Goal: Task Accomplishment & Management: Use online tool/utility

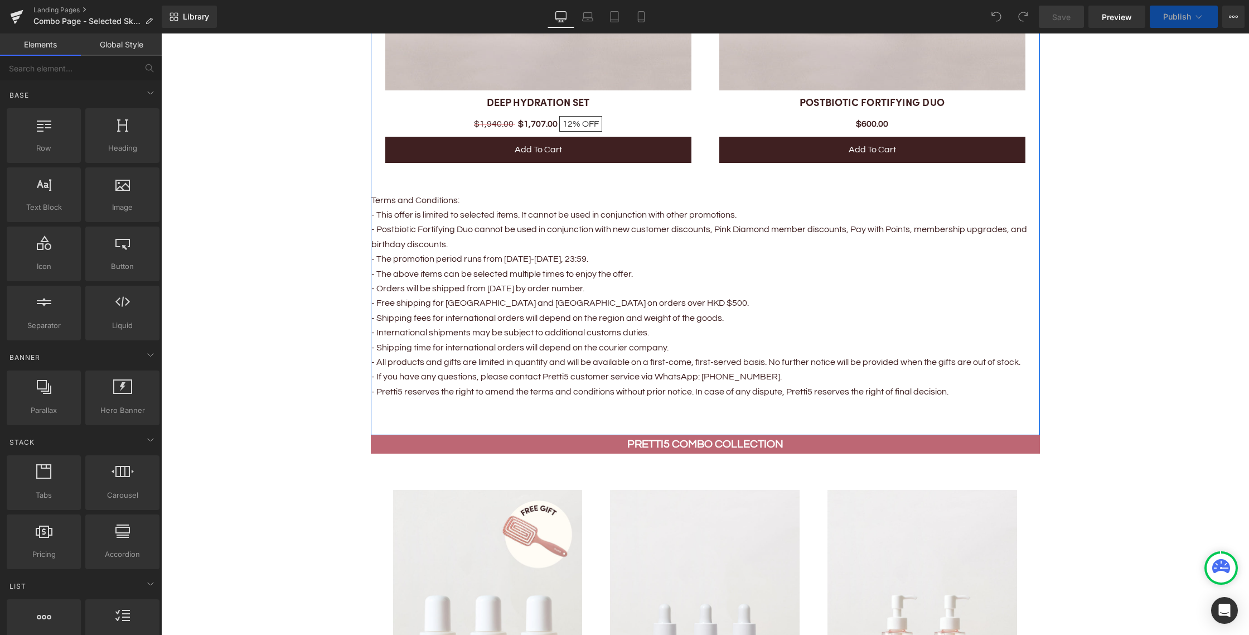
scroll to position [1924, 0]
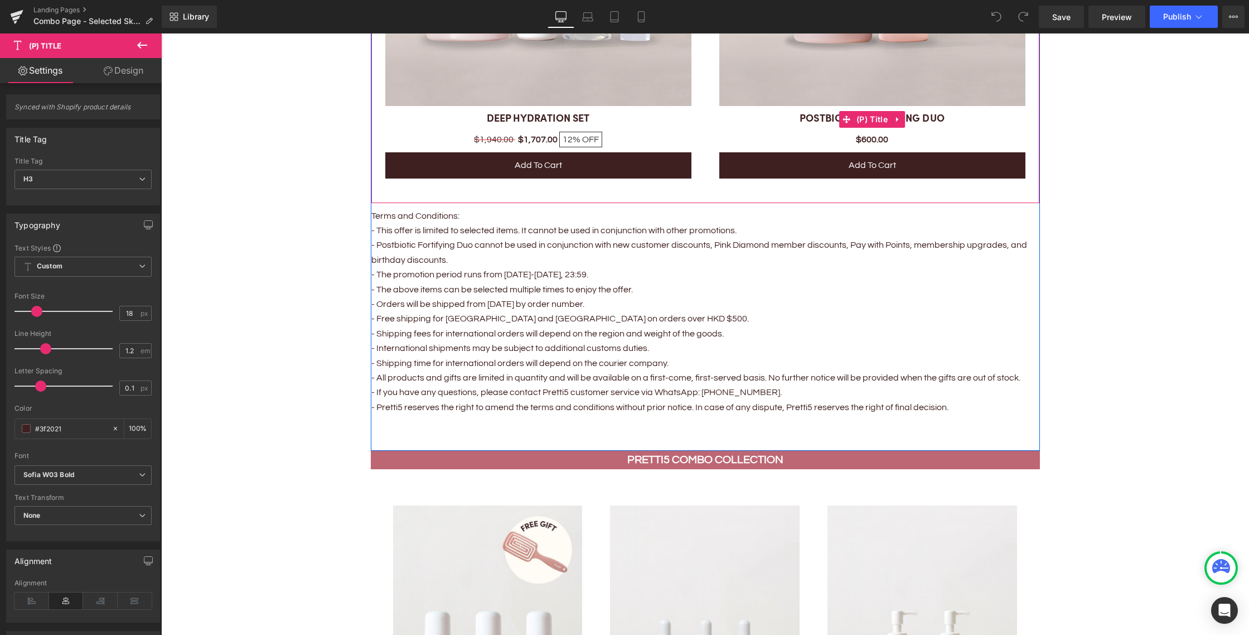
drag, startPoint x: 958, startPoint y: 122, endPoint x: 835, endPoint y: 92, distance: 127.3
click at [790, 119] on h3 "POSTBIOTIC FORTIFYING DUO" at bounding box center [872, 119] width 306 height 14
click at [427, 309] on p "- Orders will be shipped from [DATE] by order number." at bounding box center [705, 304] width 668 height 14
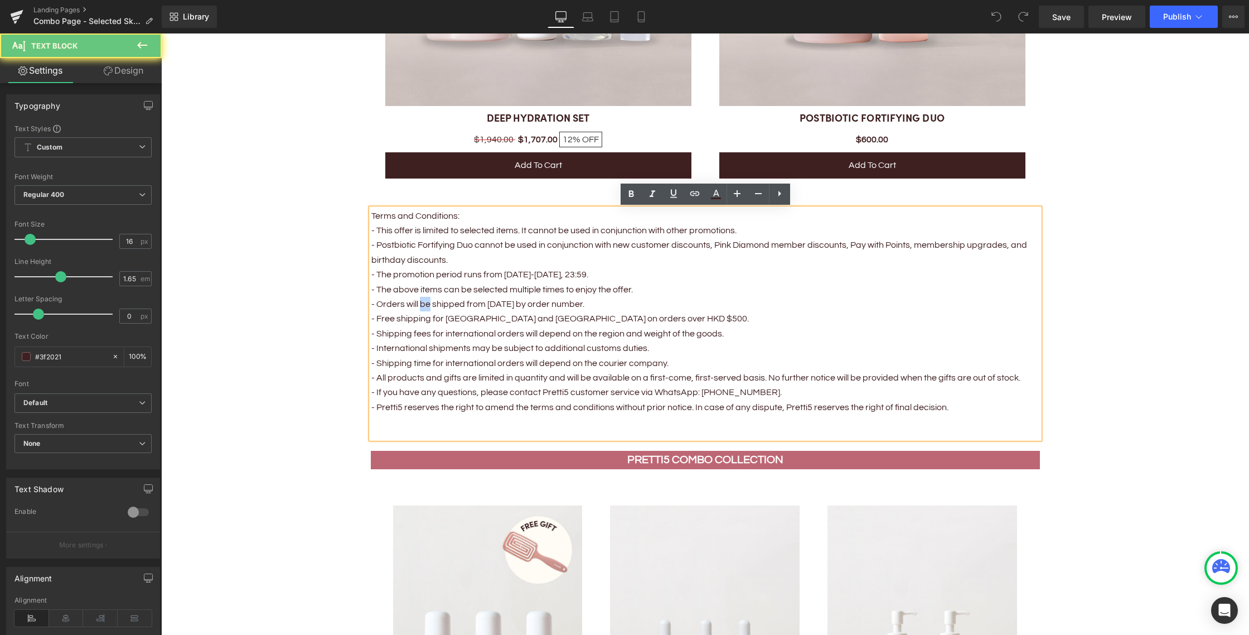
click at [427, 309] on p "- Orders will be shipped from [DATE] by order number." at bounding box center [705, 304] width 668 height 14
click at [519, 318] on p "- Free shipping for [GEOGRAPHIC_DATA] and [GEOGRAPHIC_DATA] on orders over HKD …" at bounding box center [705, 318] width 668 height 14
click at [403, 273] on p "- The promotion period runs from [DATE]-[DATE], 23:59." at bounding box center [705, 274] width 668 height 14
click at [439, 235] on p "- This offer is limited to selected items. It cannot be used in conjunction wit…" at bounding box center [705, 230] width 668 height 14
click at [499, 263] on p "- Postbiotic Fortifying Duo cannot be used in conjunction with new customer dis…" at bounding box center [705, 253] width 668 height 30
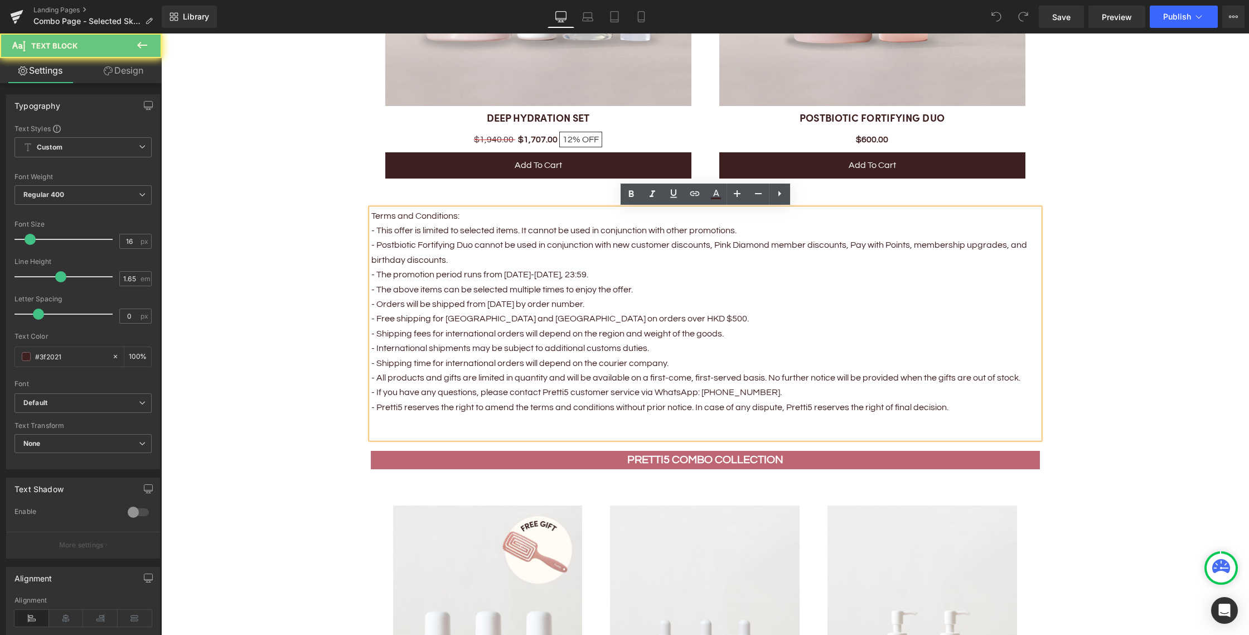
click at [505, 260] on p "- Postbiotic Fortifying Duo cannot be used in conjunction with new customer dis…" at bounding box center [705, 253] width 668 height 30
click at [781, 254] on p "- Postbiotic Fortifying Duo cannot be used in conjunction with new customer dis…" at bounding box center [705, 253] width 668 height 30
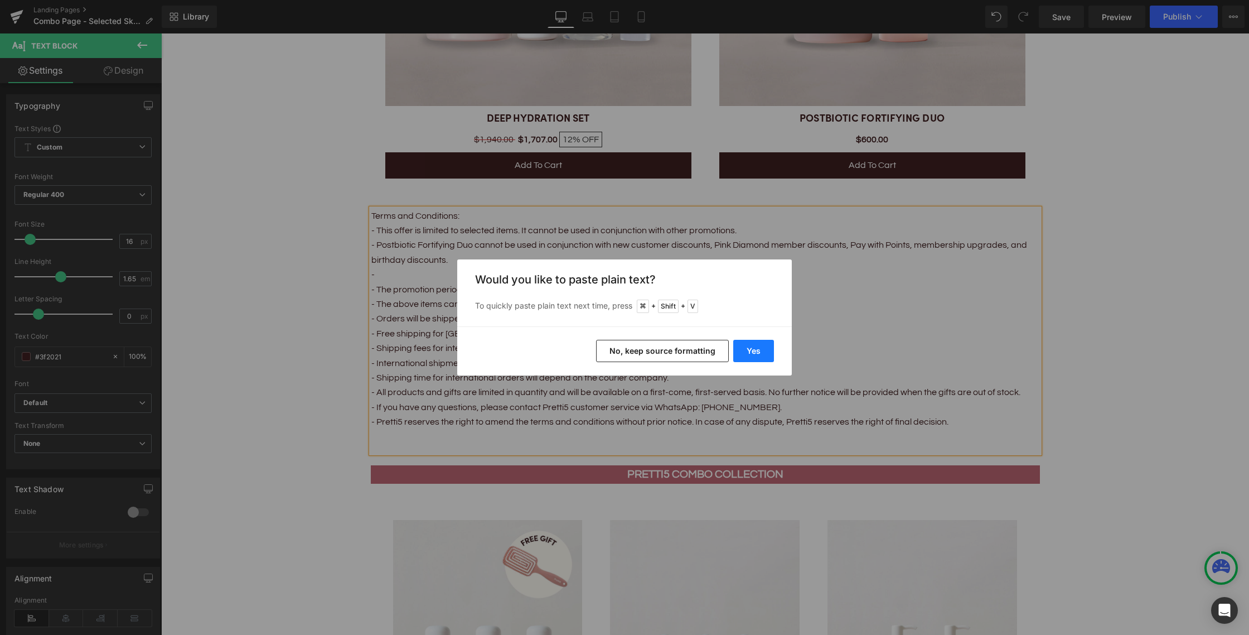
click at [745, 356] on button "Yes" at bounding box center [753, 351] width 41 height 22
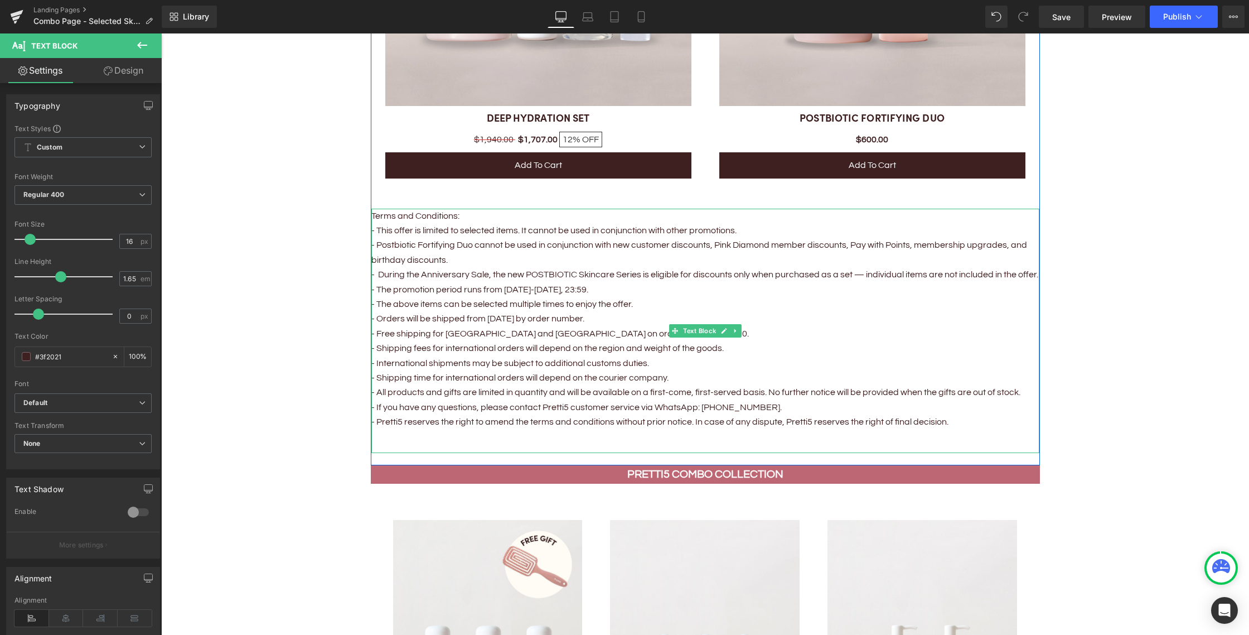
click at [863, 274] on p "- Postbiotic Fortifying Duo cannot be used in conjunction with new customer dis…" at bounding box center [705, 260] width 668 height 44
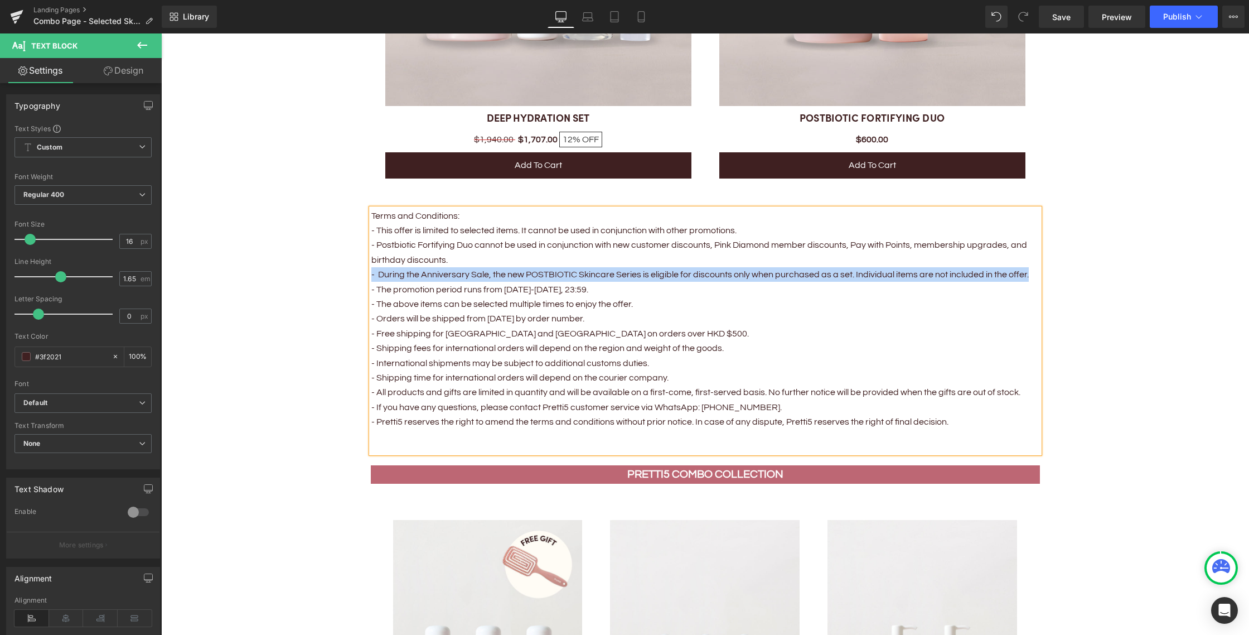
drag, startPoint x: 1033, startPoint y: 275, endPoint x: 391, endPoint y: 276, distance: 641.8
copy p "- During the Anniversary Sale, the new POSTBIOTIC Skincare Series is eligible f…"
click at [565, 272] on p "- Postbiotic Fortifying Duo cannot be used in conjunction with new customer dis…" at bounding box center [705, 260] width 668 height 44
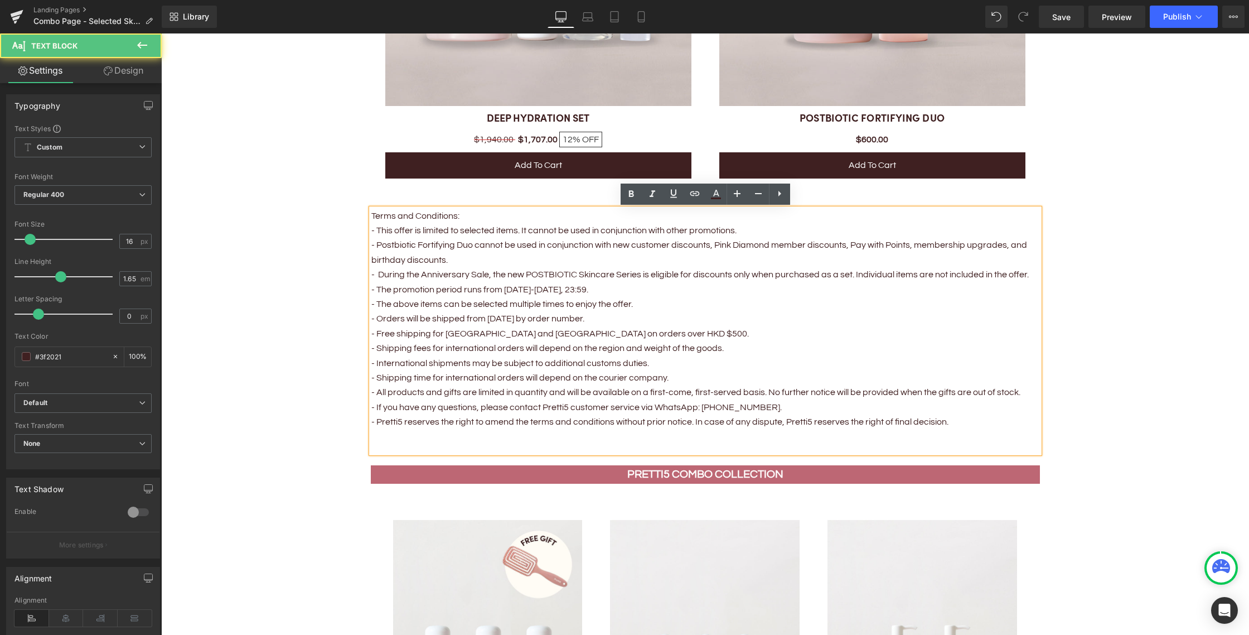
click at [589, 274] on p "- Postbiotic Fortifying Duo cannot be used in conjunction with new customer dis…" at bounding box center [705, 260] width 668 height 44
drag, startPoint x: 417, startPoint y: 245, endPoint x: 377, endPoint y: 244, distance: 39.0
click at [377, 244] on p "- Postbiotic Fortifying Duo cannot be used in conjunction with new customer dis…" at bounding box center [705, 260] width 668 height 44
copy p "Postbiotic"
drag, startPoint x: 574, startPoint y: 276, endPoint x: 526, endPoint y: 277, distance: 47.4
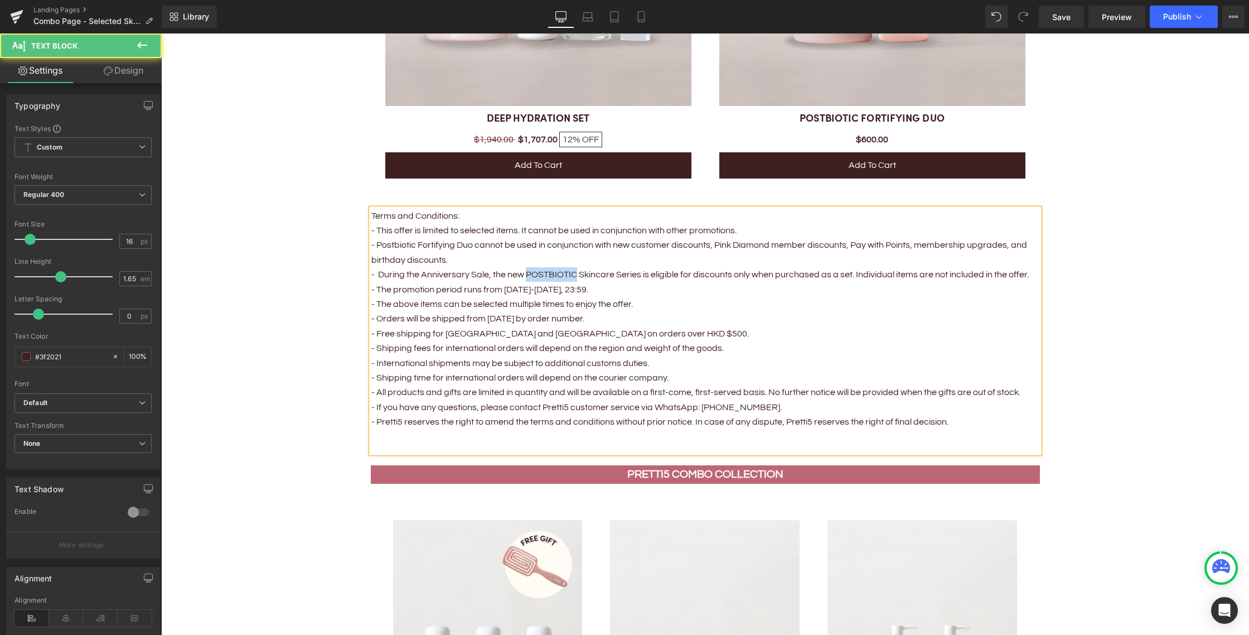
click at [526, 277] on p "- Postbiotic Fortifying Duo cannot be used in conjunction with new customer dis…" at bounding box center [705, 260] width 668 height 44
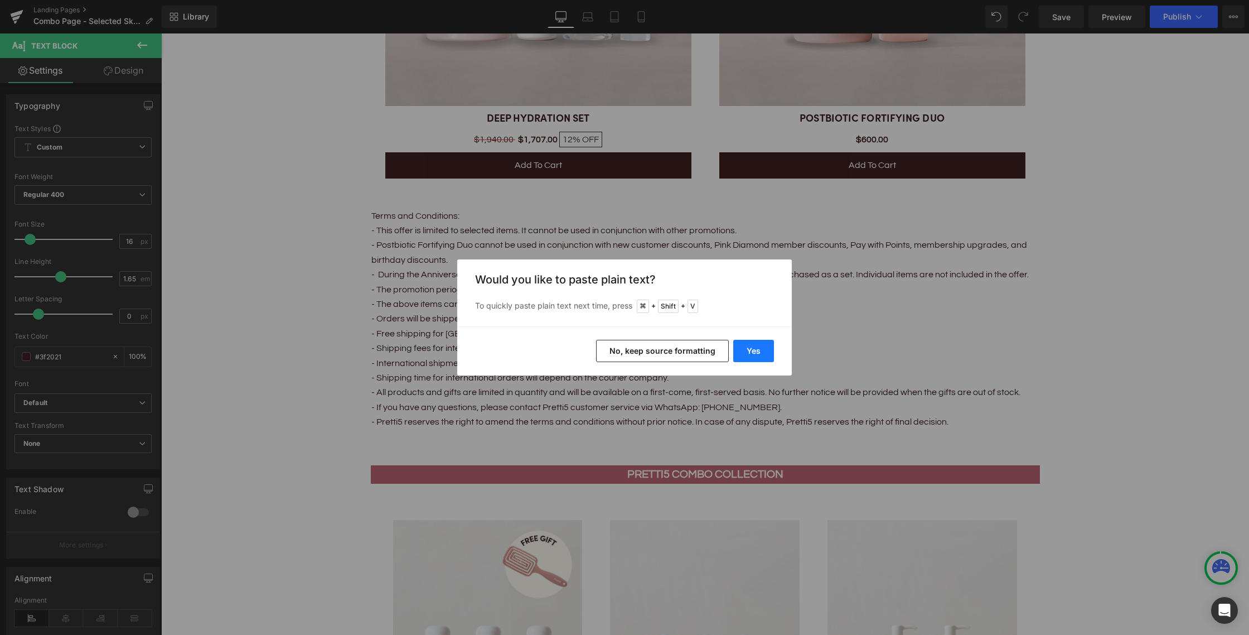
click at [759, 357] on button "Yes" at bounding box center [753, 351] width 41 height 22
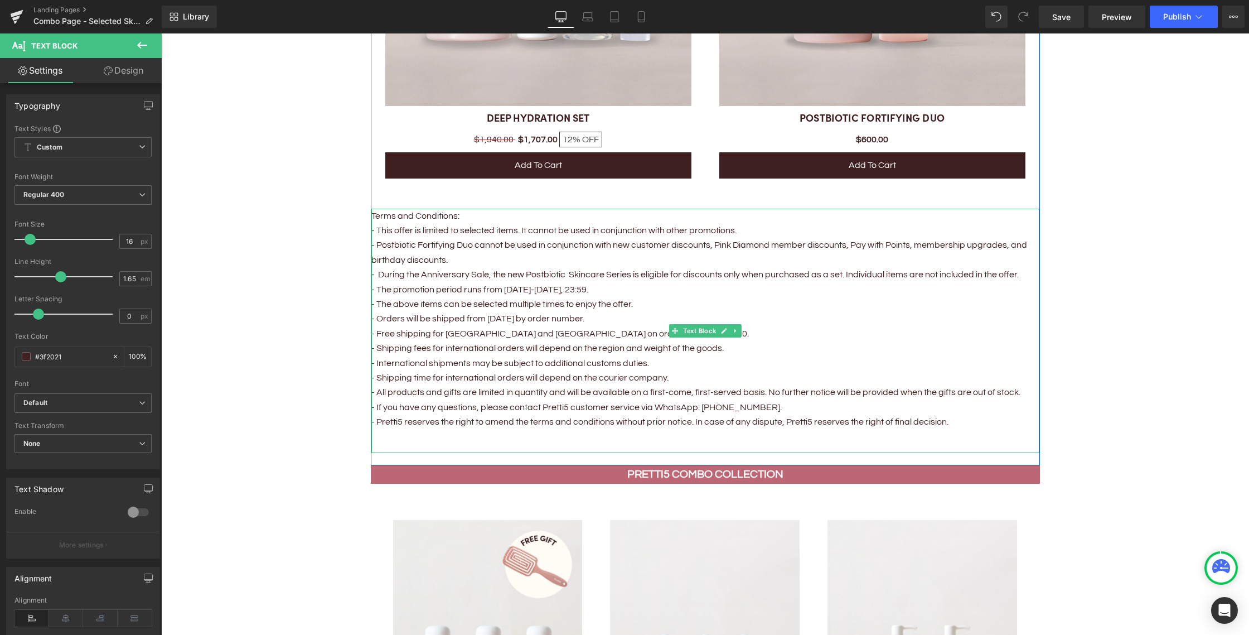
click at [609, 281] on p "- Postbiotic Fortifying Duo cannot be used in conjunction with new customer dis…" at bounding box center [705, 260] width 668 height 44
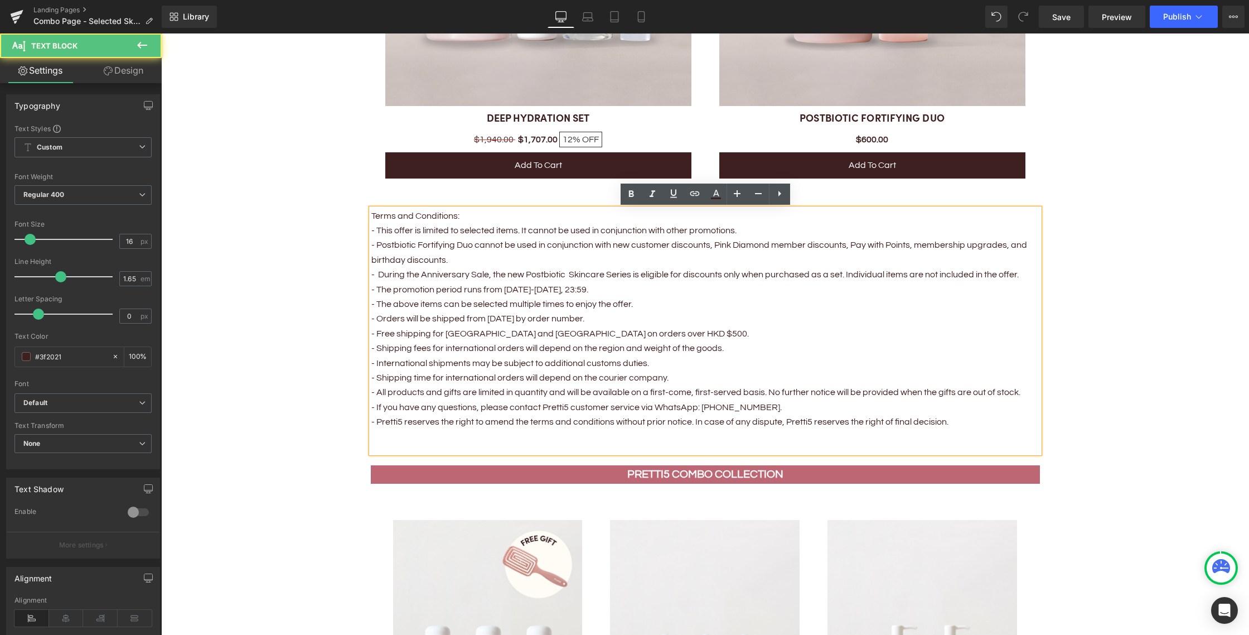
click at [580, 275] on p "- Postbiotic Fortifying Duo cannot be used in conjunction with new customer dis…" at bounding box center [705, 260] width 668 height 44
drag, startPoint x: 793, startPoint y: 276, endPoint x: 887, endPoint y: 270, distance: 93.9
click at [793, 276] on p "- Postbiotic Fortifying Duo cannot be used in conjunction with new customer dis…" at bounding box center [705, 260] width 668 height 44
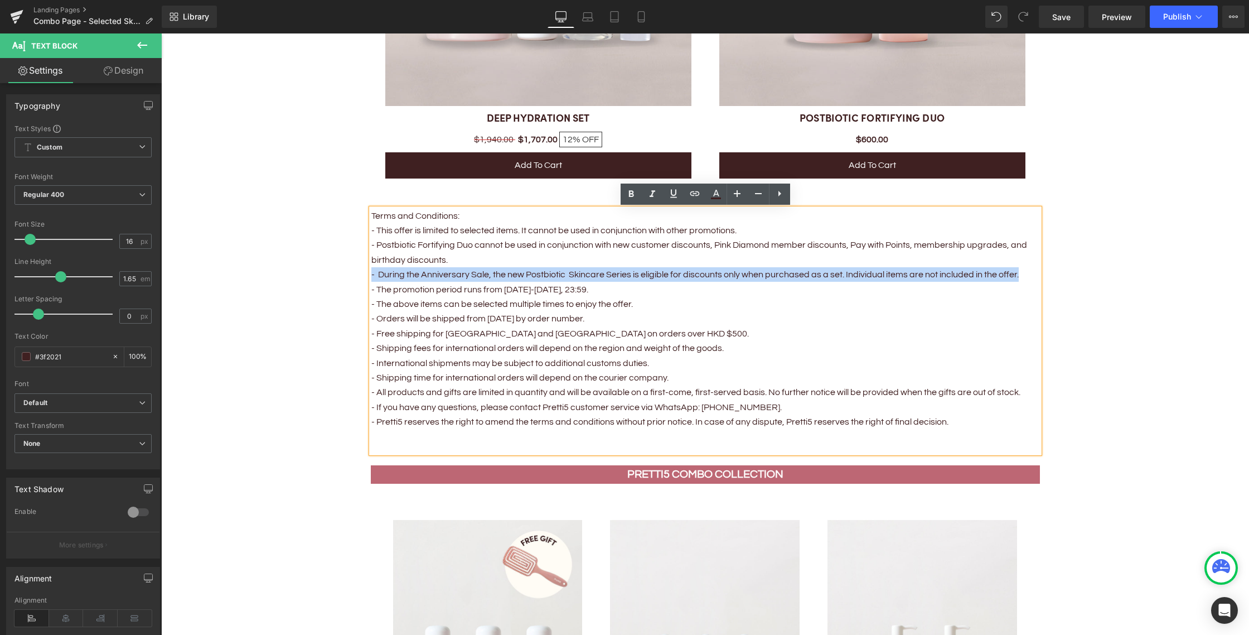
drag, startPoint x: 1023, startPoint y: 275, endPoint x: 336, endPoint y: 273, distance: 687.5
copy p "- During the Anniversary Sale, the new Postbiotic Skincare Series is eligible f…"
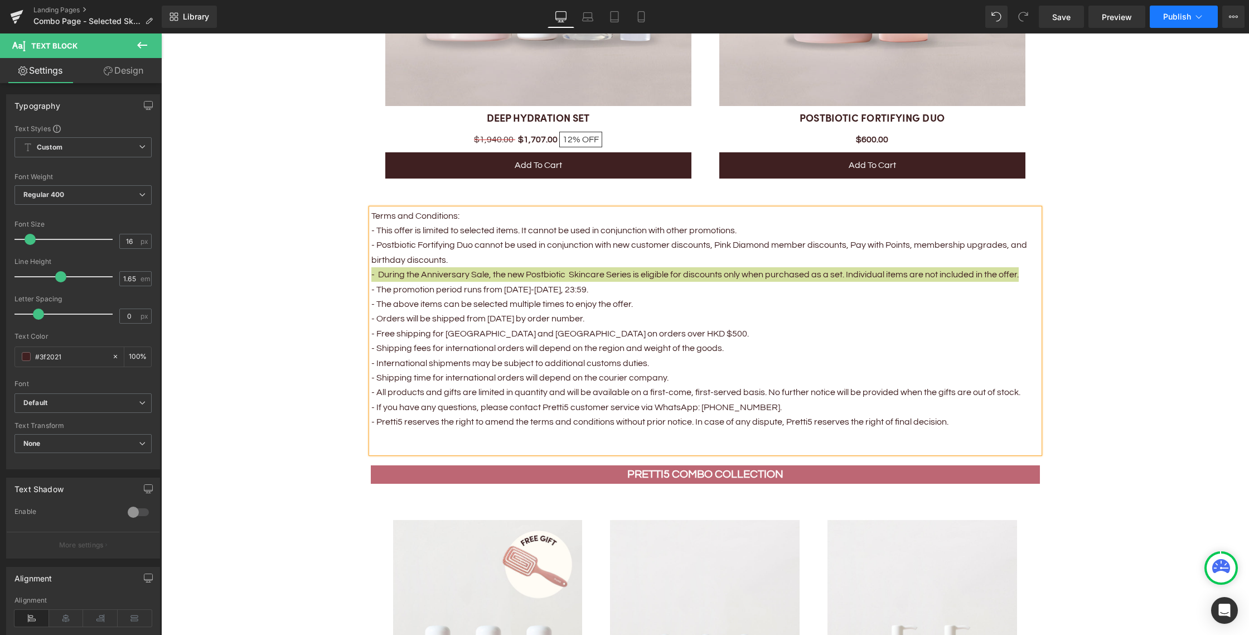
click at [1181, 21] on button "Publish" at bounding box center [1184, 17] width 68 height 22
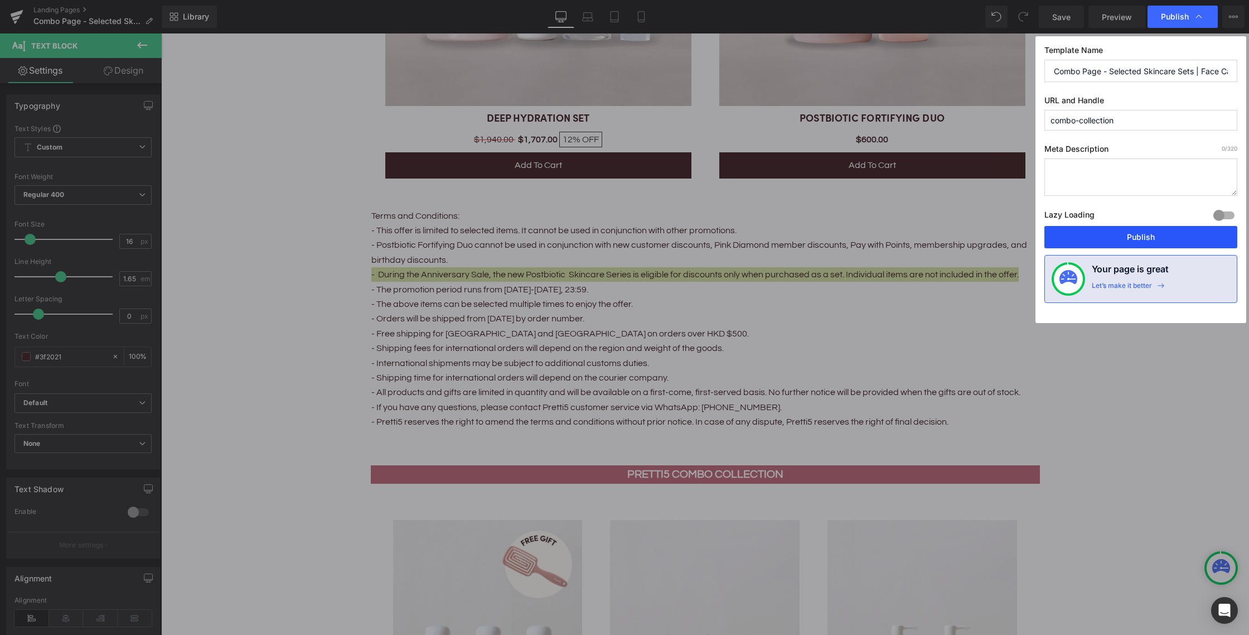
click at [1139, 239] on button "Publish" at bounding box center [1140, 237] width 193 height 22
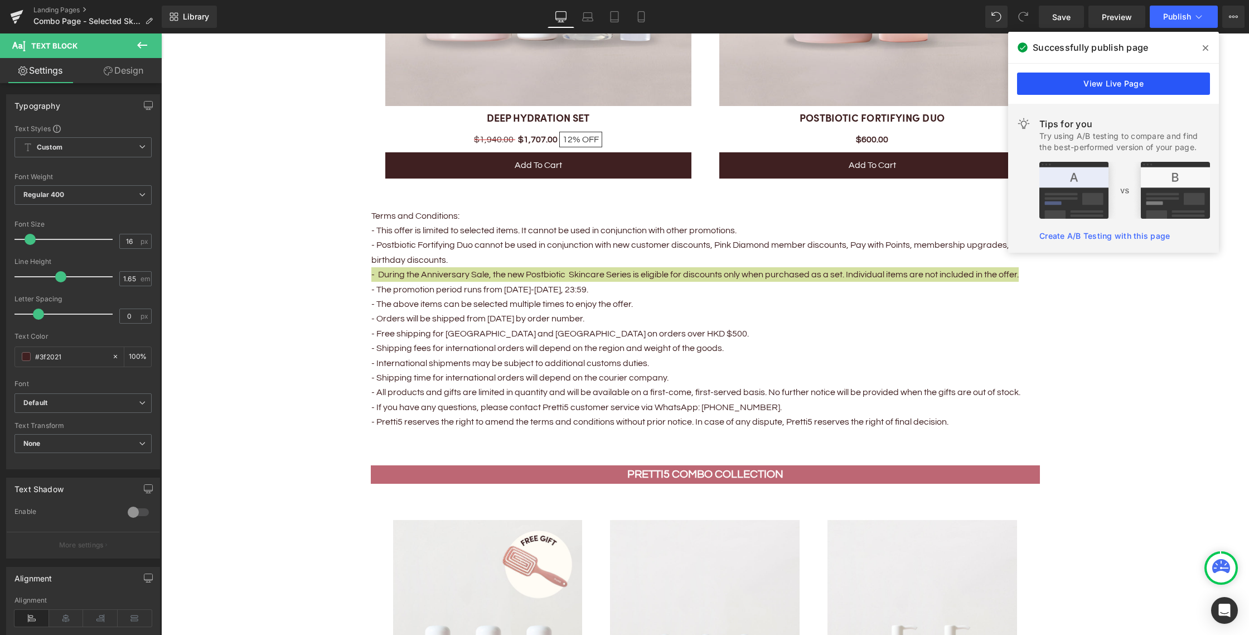
click at [1115, 87] on link "View Live Page" at bounding box center [1113, 83] width 193 height 22
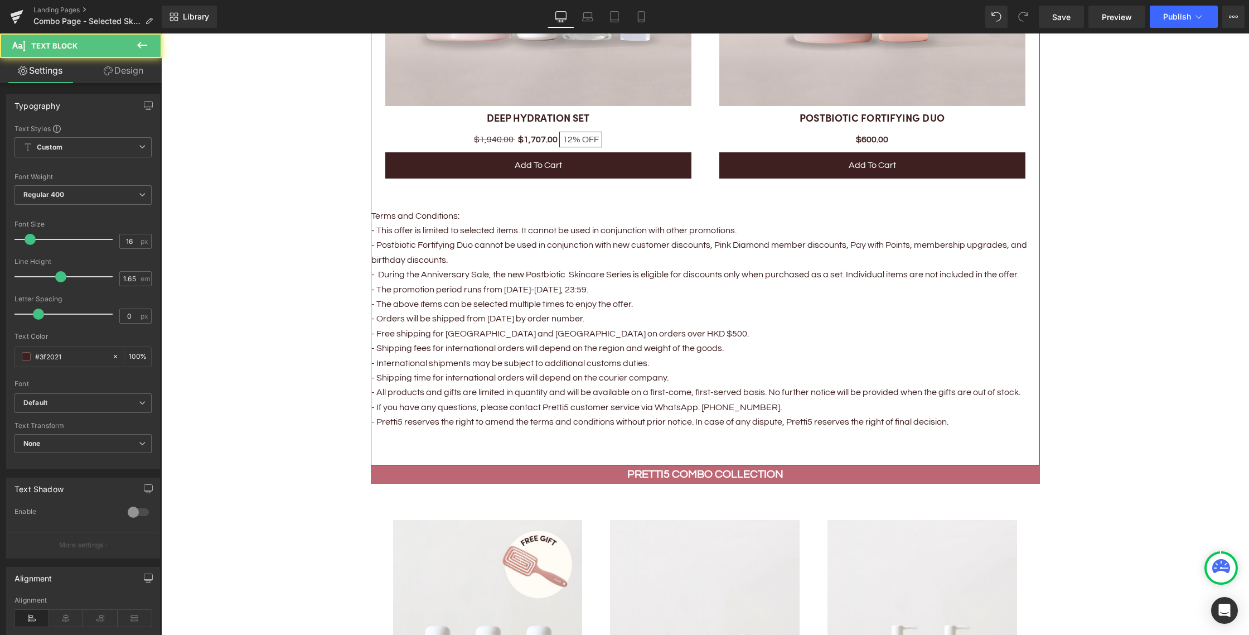
click at [445, 239] on p "- Postbiotic Fortifying Duo cannot be used in conjunction with new customer dis…" at bounding box center [705, 260] width 668 height 44
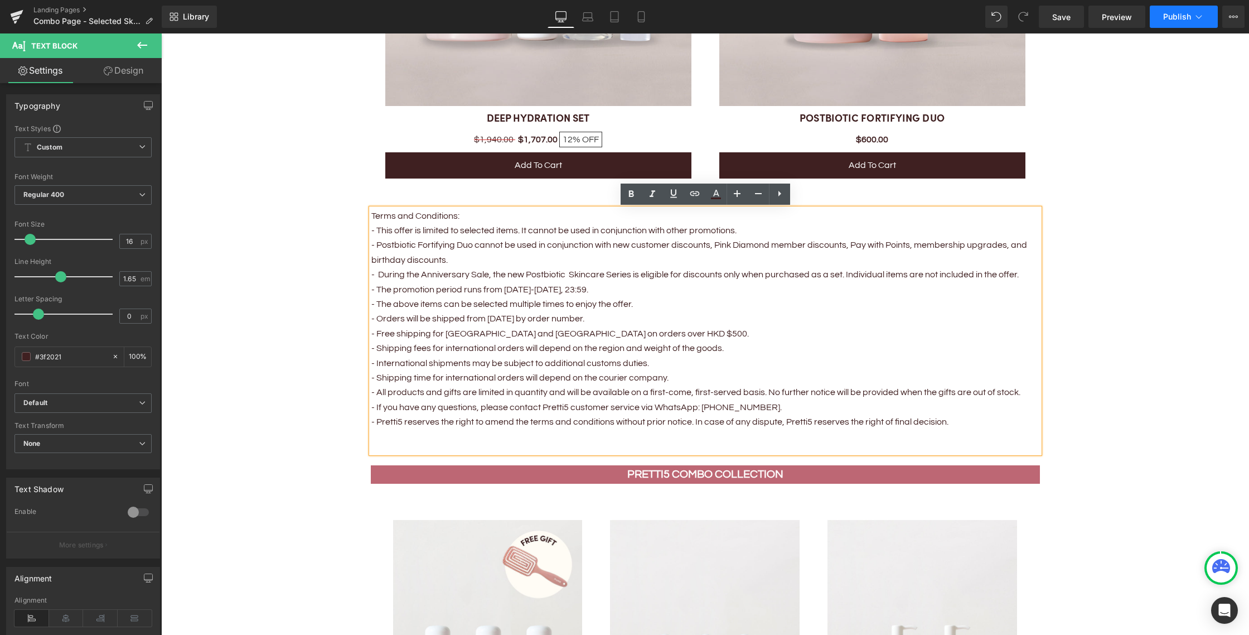
click at [1184, 19] on span "Publish" at bounding box center [1177, 16] width 28 height 9
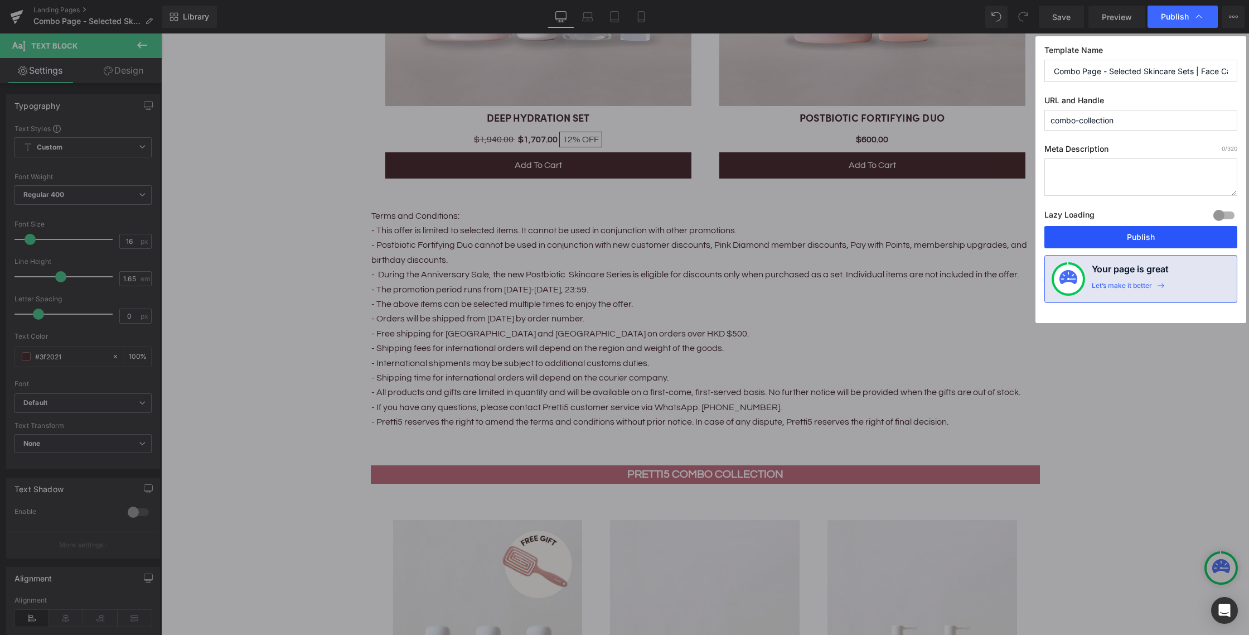
click at [1105, 245] on button "Publish" at bounding box center [1140, 237] width 193 height 22
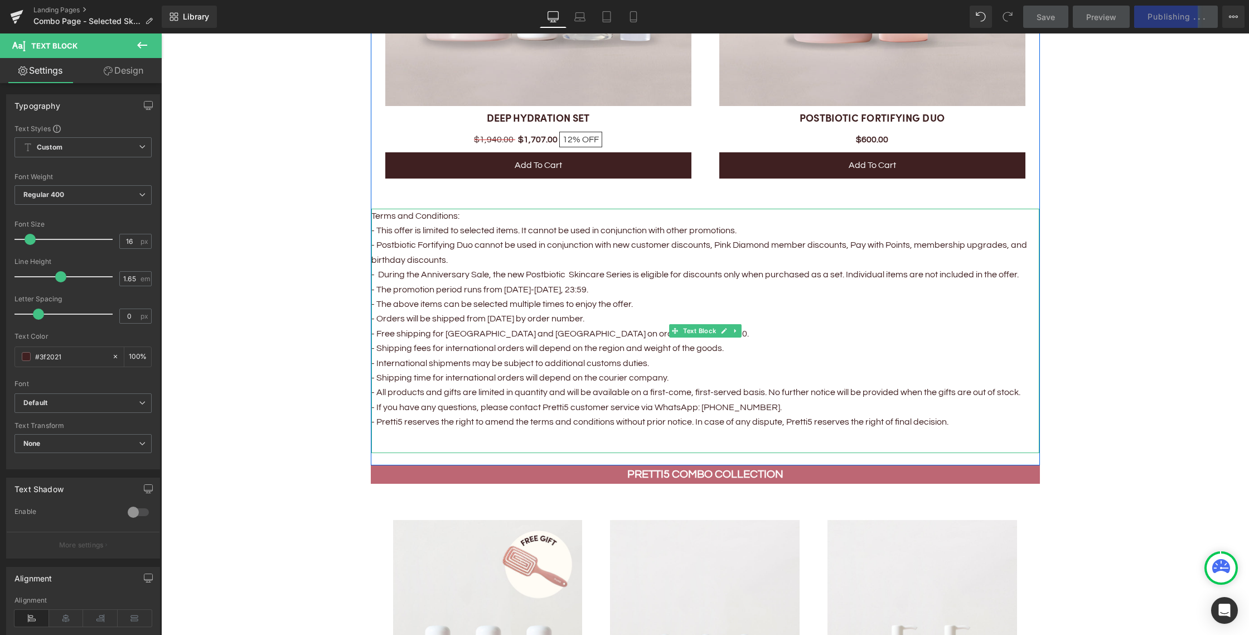
click at [377, 273] on p "- Postbiotic Fortifying Duo cannot be used in conjunction with new customer dis…" at bounding box center [705, 260] width 668 height 44
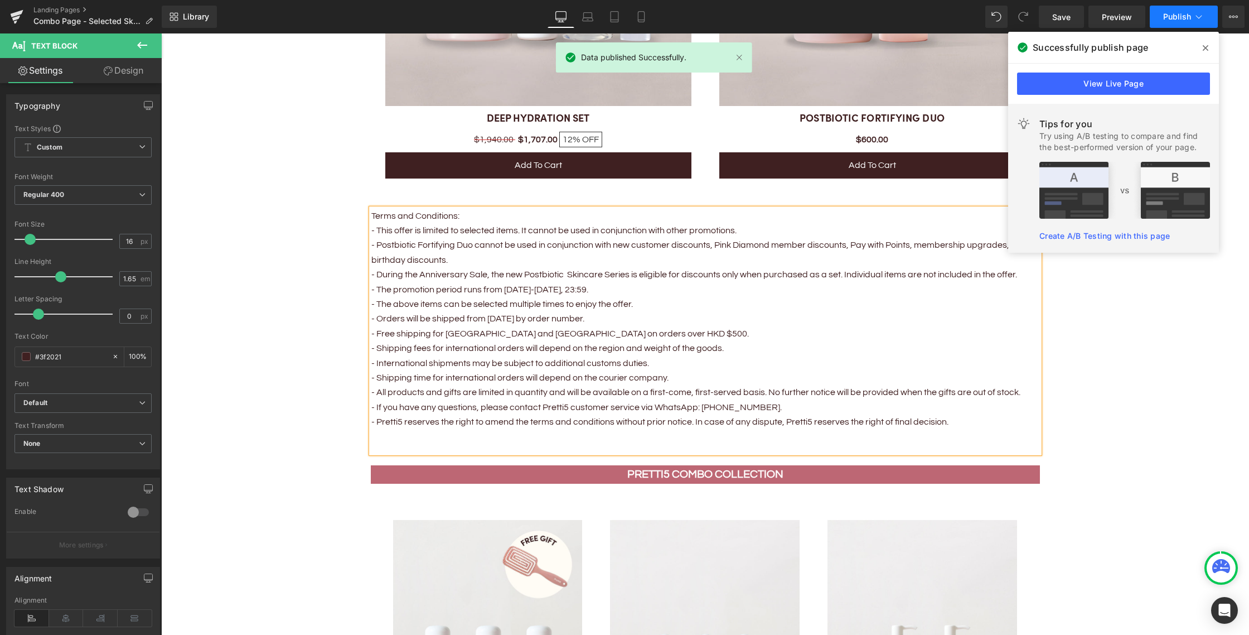
click at [1178, 15] on span "Publish" at bounding box center [1177, 16] width 28 height 9
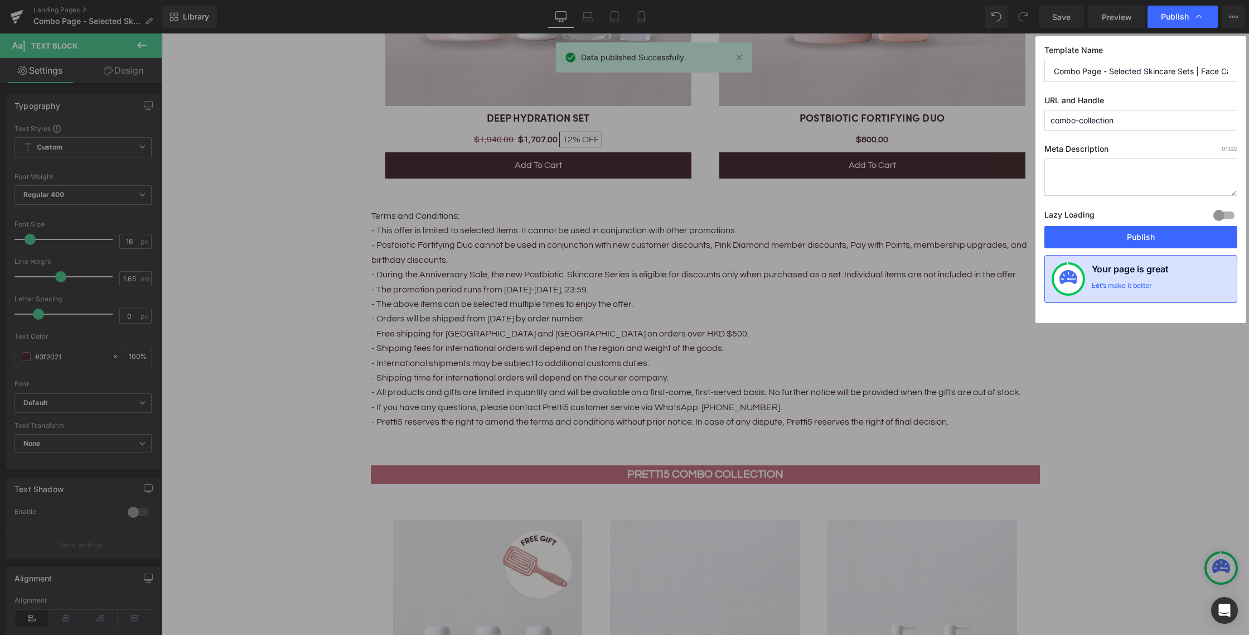
click at [1107, 260] on div "Your page is great Let’s make it better" at bounding box center [1140, 279] width 193 height 48
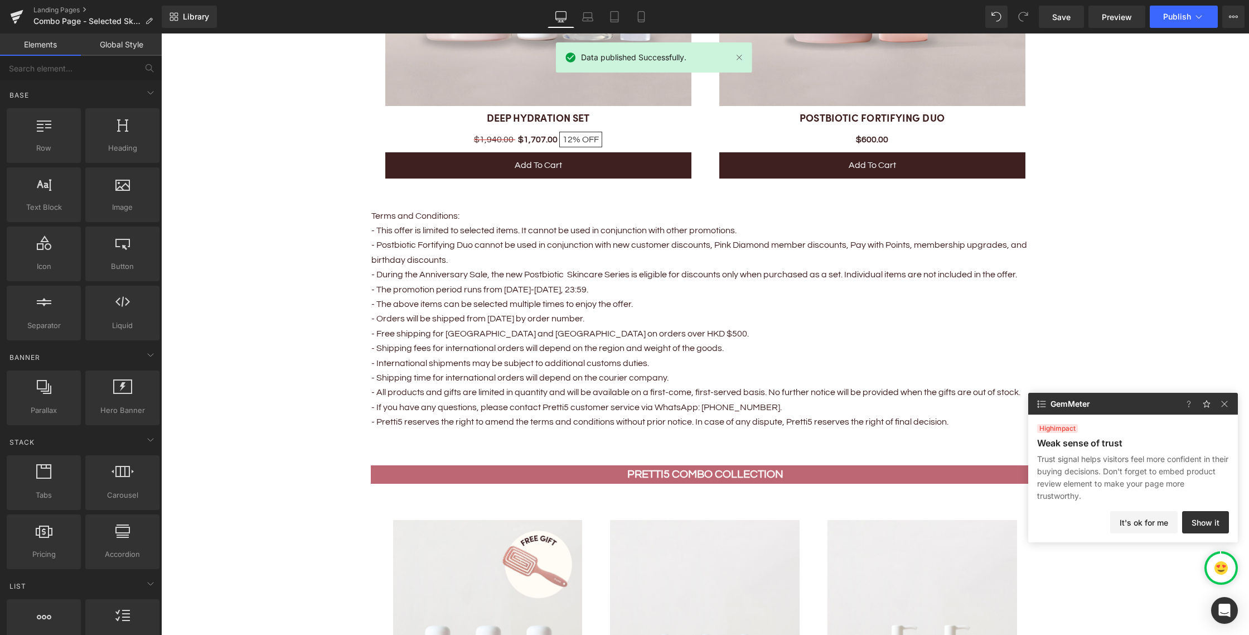
click at [1170, 6] on button "Publish" at bounding box center [1184, 17] width 68 height 22
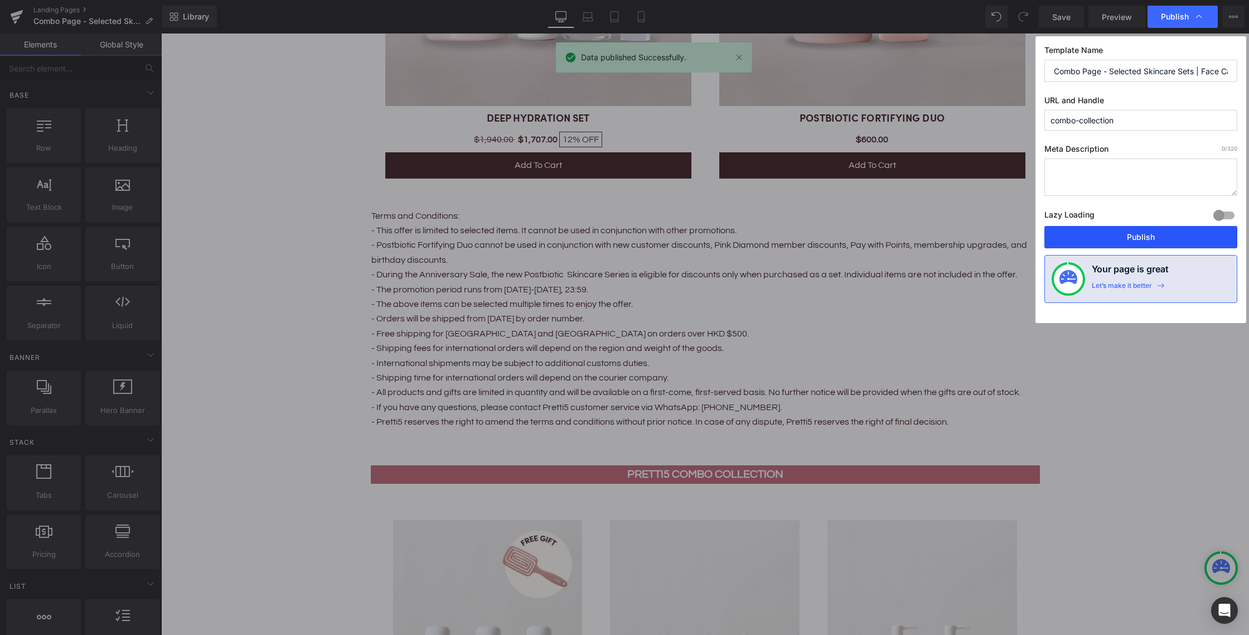
click at [1073, 240] on button "Publish" at bounding box center [1140, 237] width 193 height 22
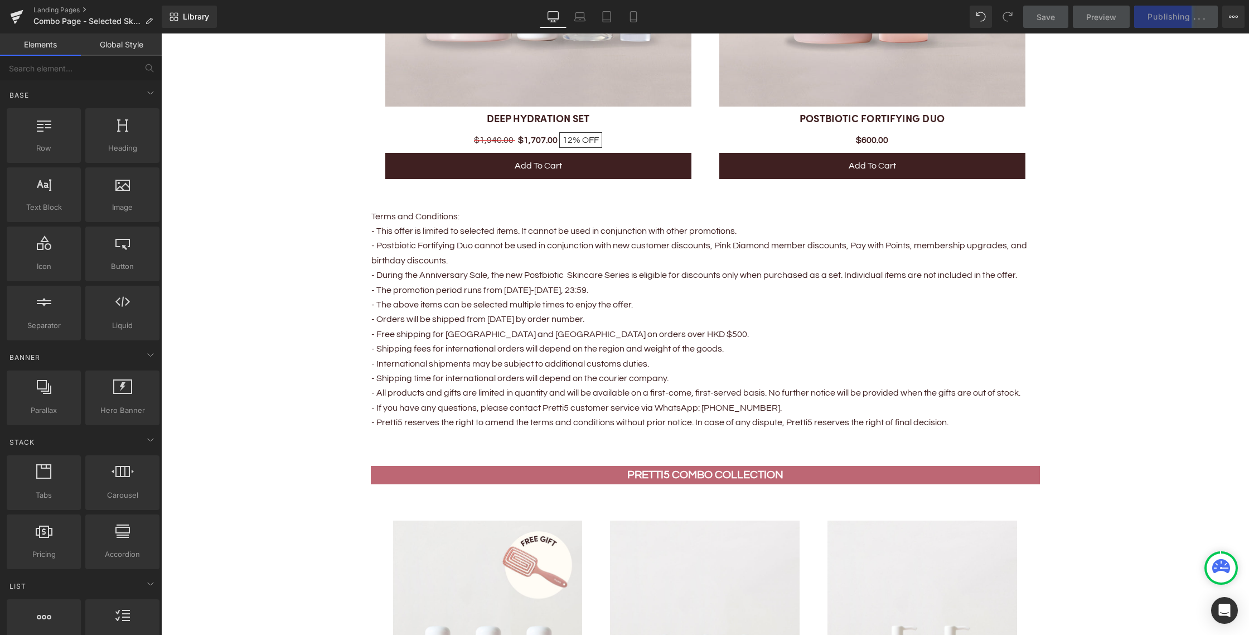
scroll to position [1922, 0]
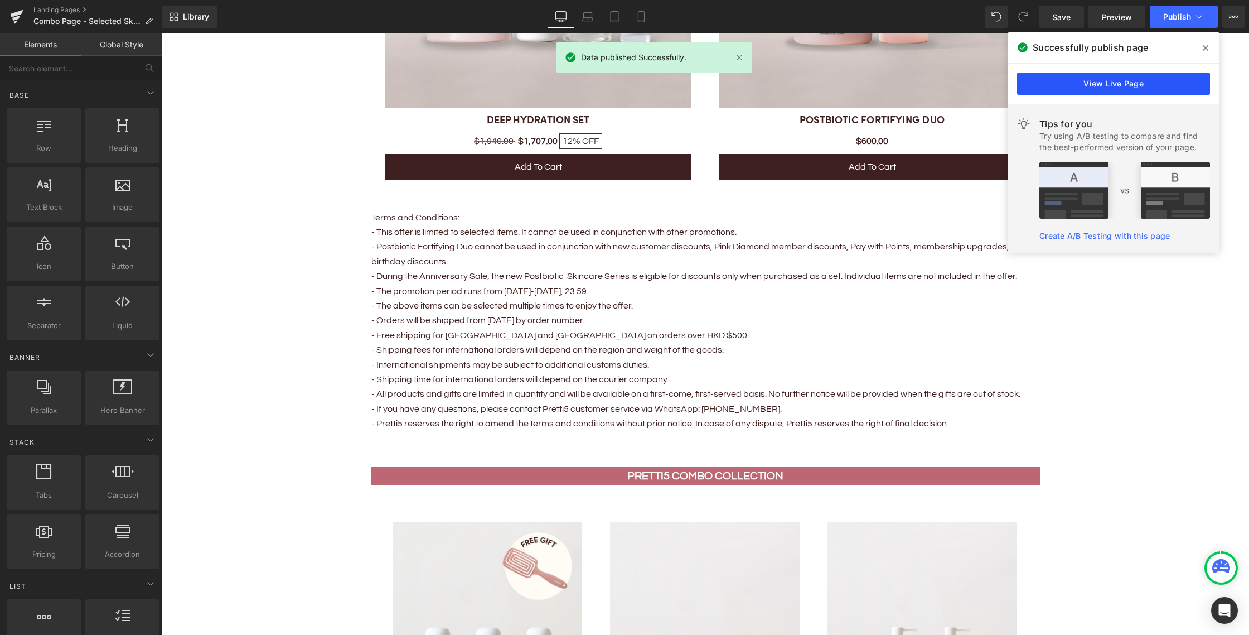
click at [1130, 83] on link "View Live Page" at bounding box center [1113, 83] width 193 height 22
